Goal: Task Accomplishment & Management: Complete application form

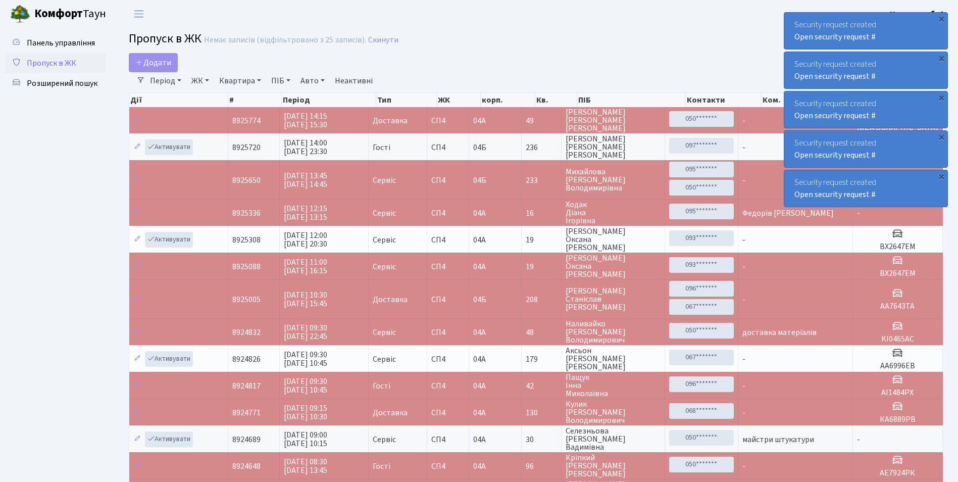
select select "25"
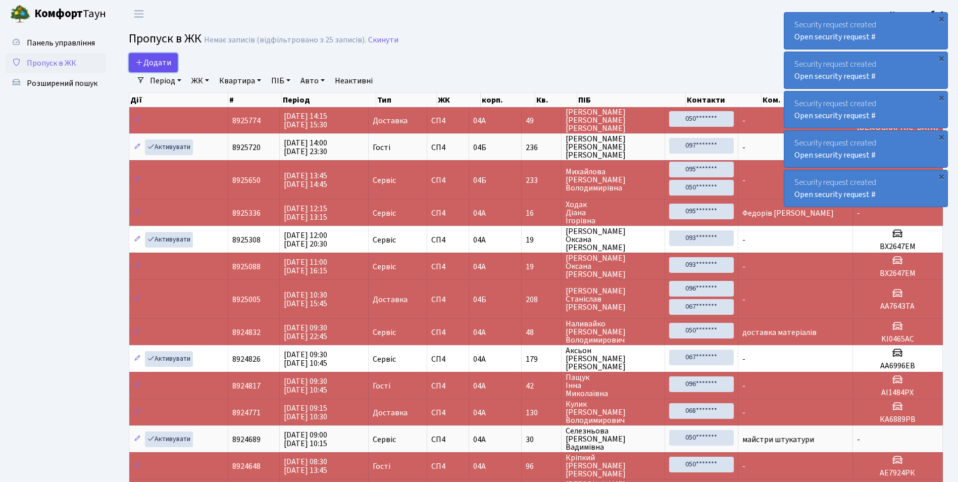
click at [161, 68] on span "Додати" at bounding box center [153, 62] width 36 height 11
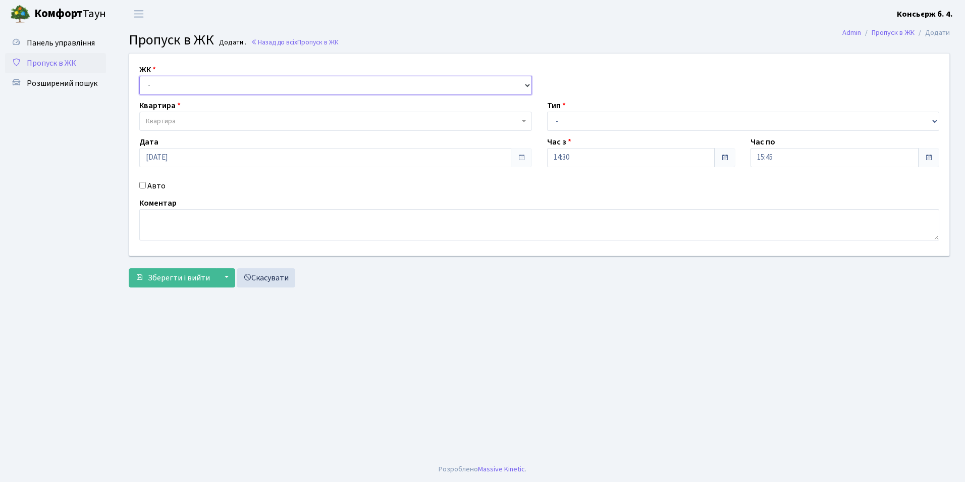
click at [160, 82] on select "- СП4, Столичне шосе, 5" at bounding box center [335, 85] width 393 height 19
select select "325"
click at [139, 76] on select "- СП4, Столичне шосе, 5" at bounding box center [335, 85] width 393 height 19
select select
click at [162, 127] on span "Квартира" at bounding box center [335, 121] width 393 height 19
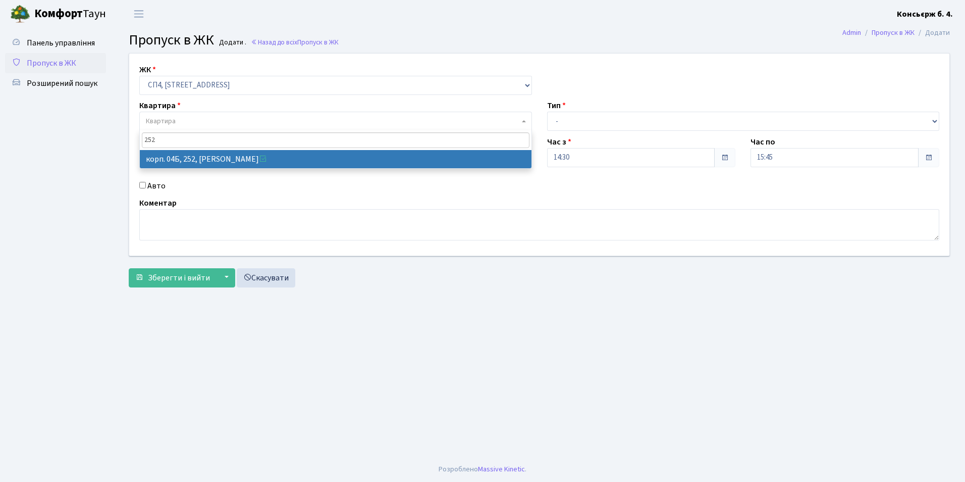
type input "252"
select select "21280"
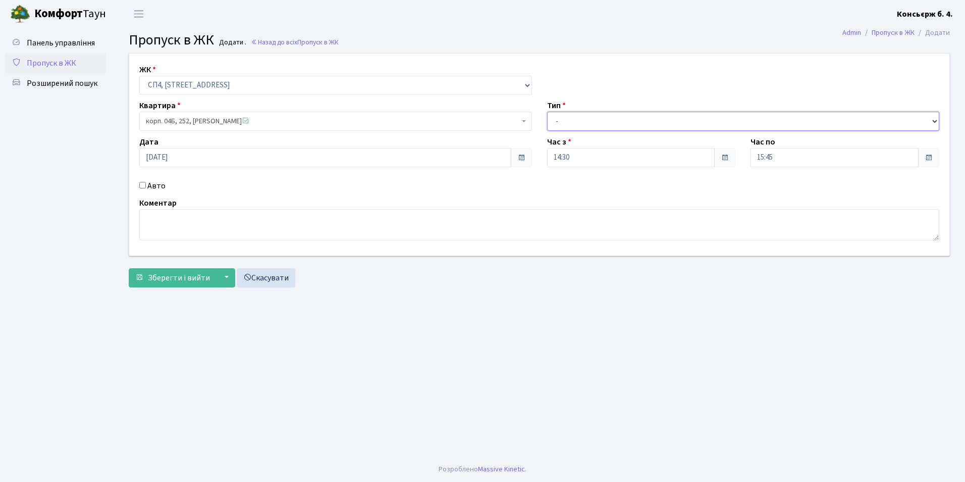
click at [567, 123] on select "- Доставка Таксі Гості Сервіс" at bounding box center [743, 121] width 393 height 19
select select "18"
click at [547, 112] on select "- Доставка Таксі Гості Сервіс" at bounding box center [743, 121] width 393 height 19
click at [143, 183] on input "Авто" at bounding box center [142, 185] width 7 height 7
checkbox input "true"
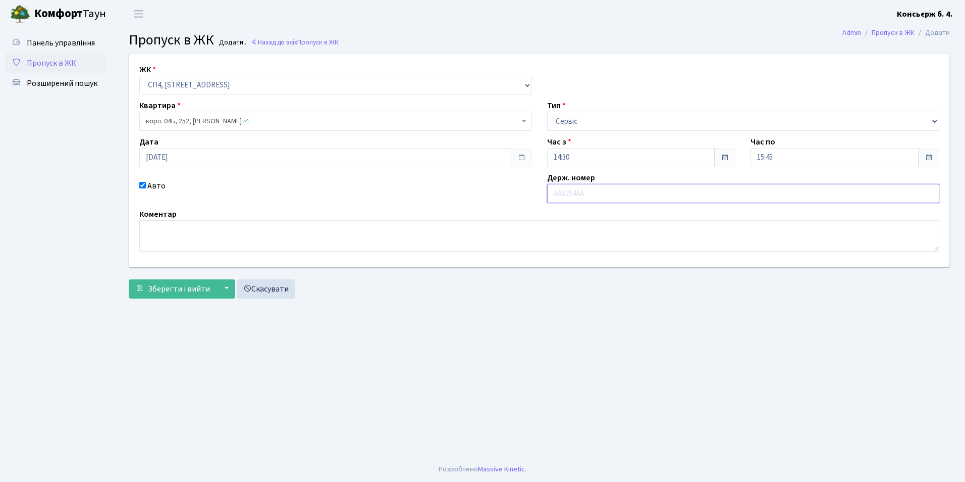
click at [615, 193] on input "text" at bounding box center [743, 193] width 393 height 19
type input "АА9010МА"
click at [160, 285] on span "Зберегти і вийти" at bounding box center [179, 288] width 62 height 11
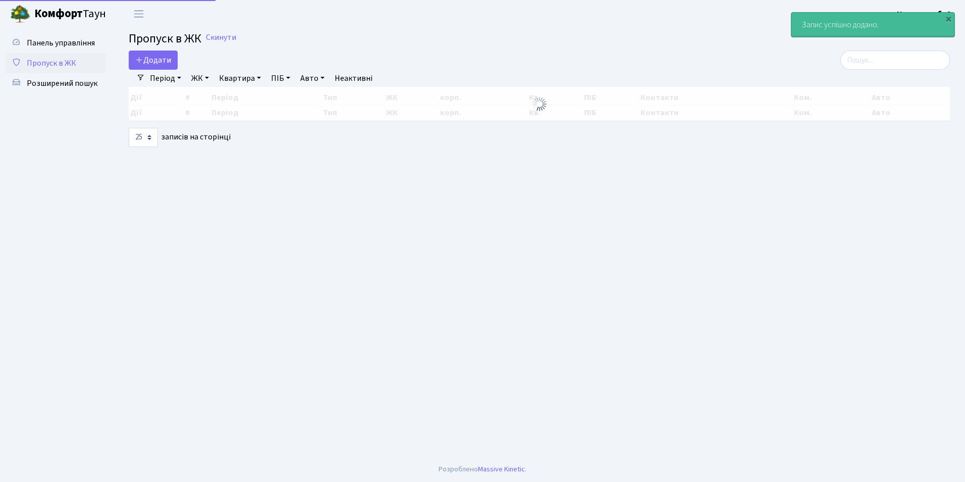
select select "25"
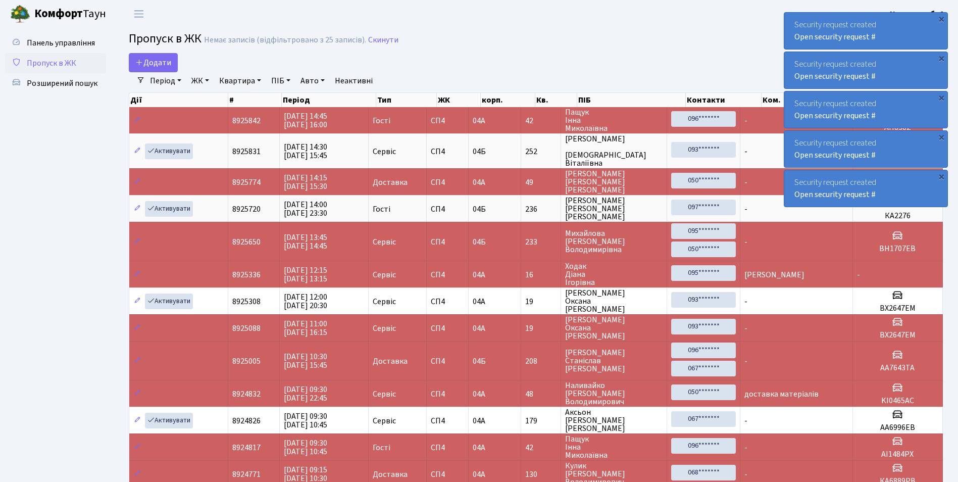
click at [953, 23] on header "Комфорт Таун Консьєрж б. 4. Мій обліковий запис Вийти" at bounding box center [479, 14] width 958 height 28
click at [954, 21] on header "Комфорт Таун Консьєрж б. 4. Мій обліковий запис Вийти" at bounding box center [479, 14] width 958 height 28
